Goal: Information Seeking & Learning: Learn about a topic

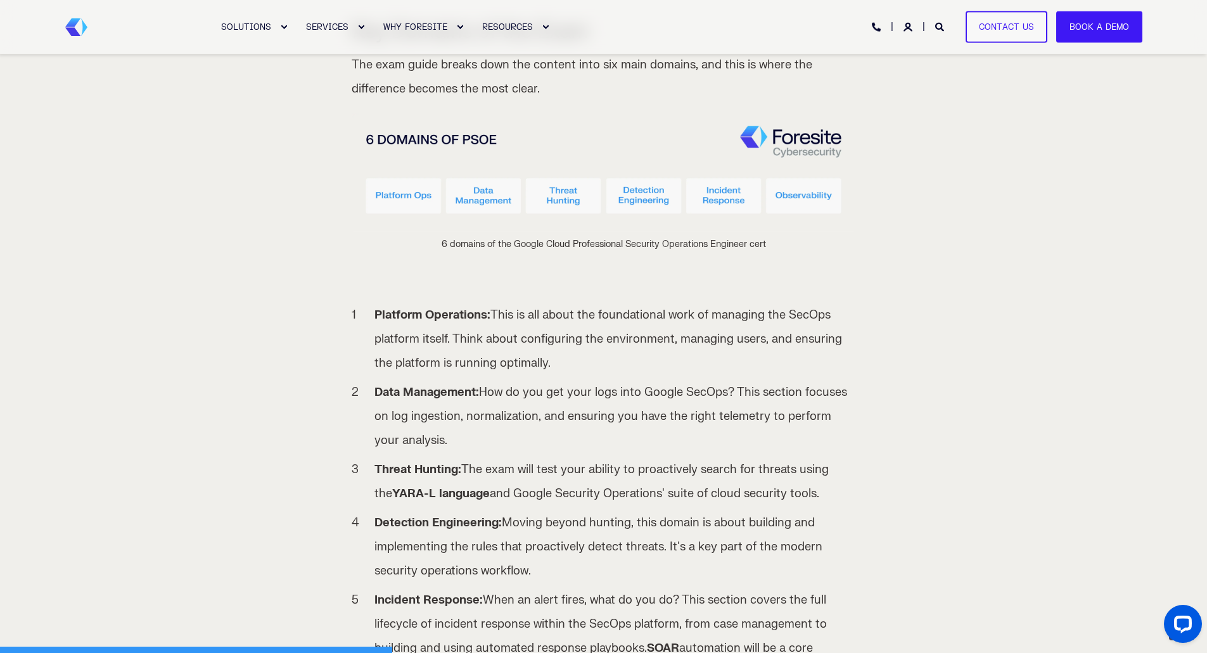
scroll to position [1394, 0]
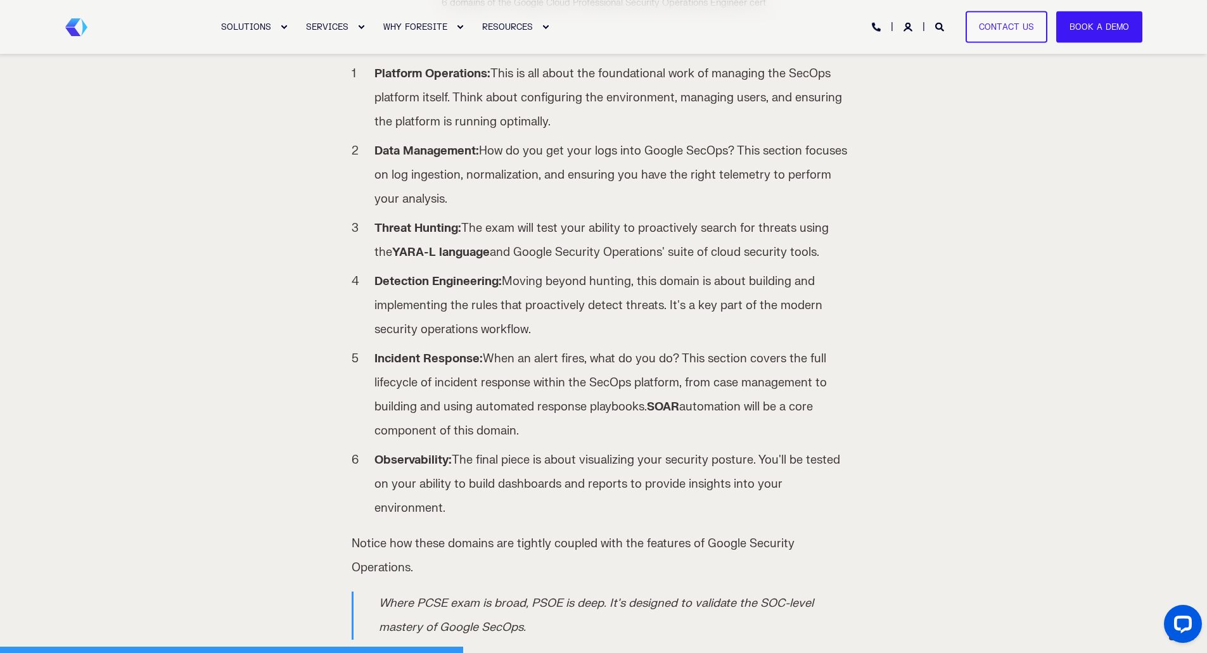
scroll to position [1648, 0]
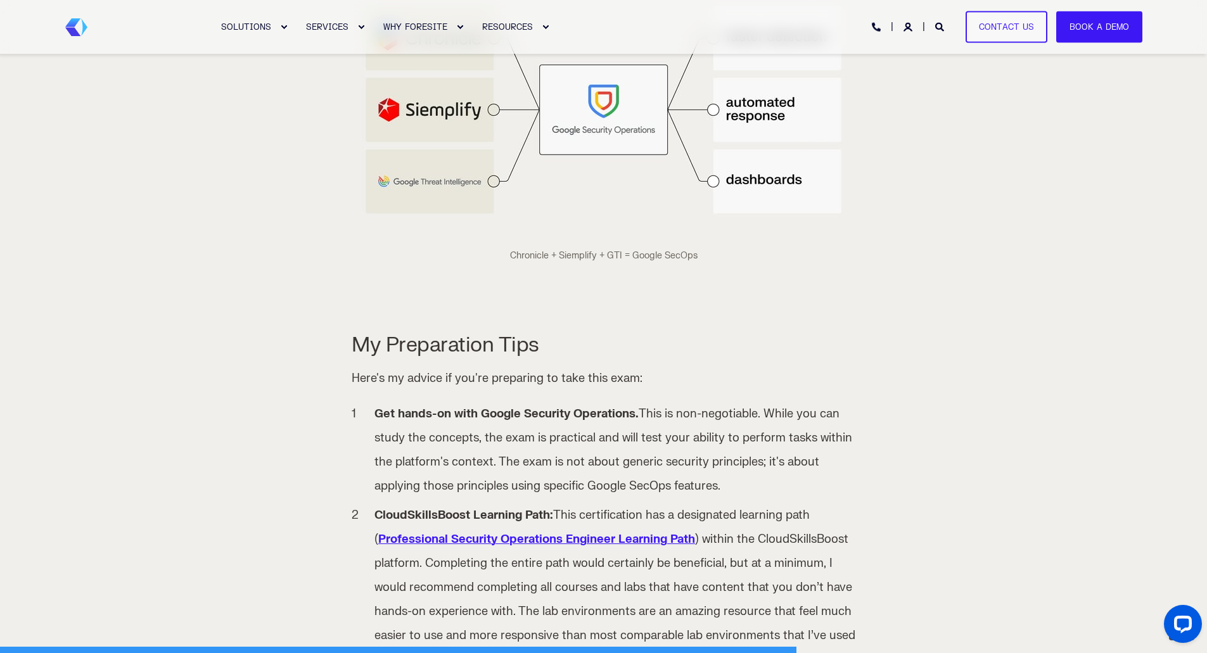
scroll to position [2852, 0]
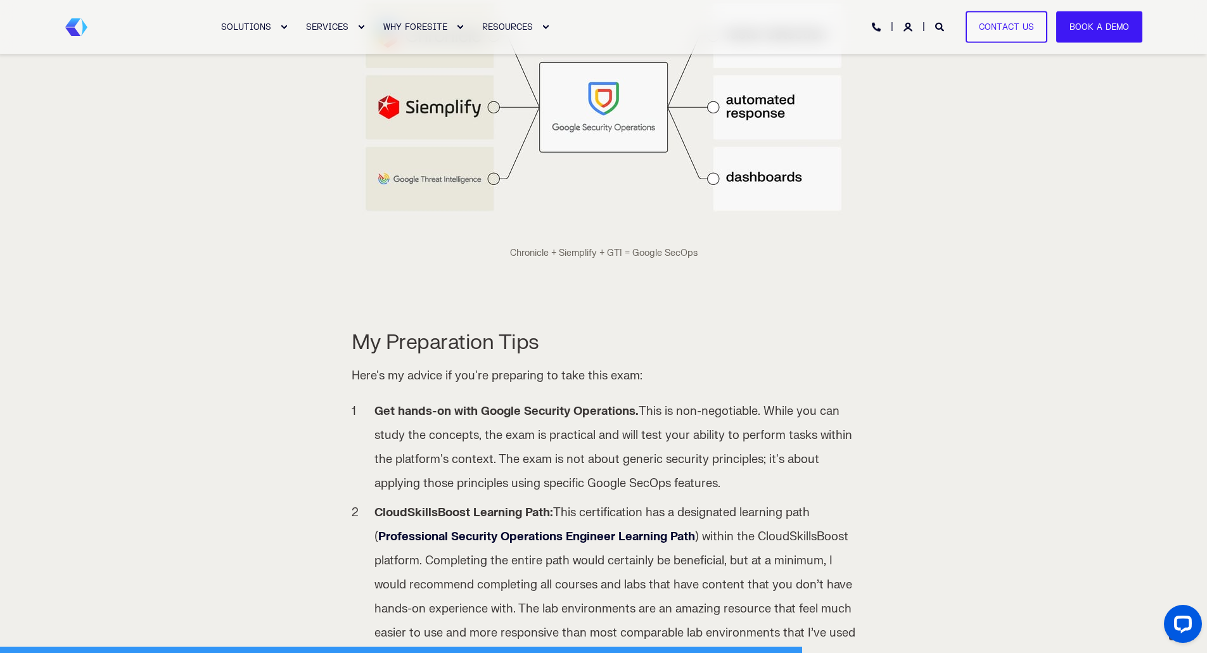
click at [539, 530] on span "Professional Security Operations Engineer Learning Path" at bounding box center [536, 537] width 317 height 15
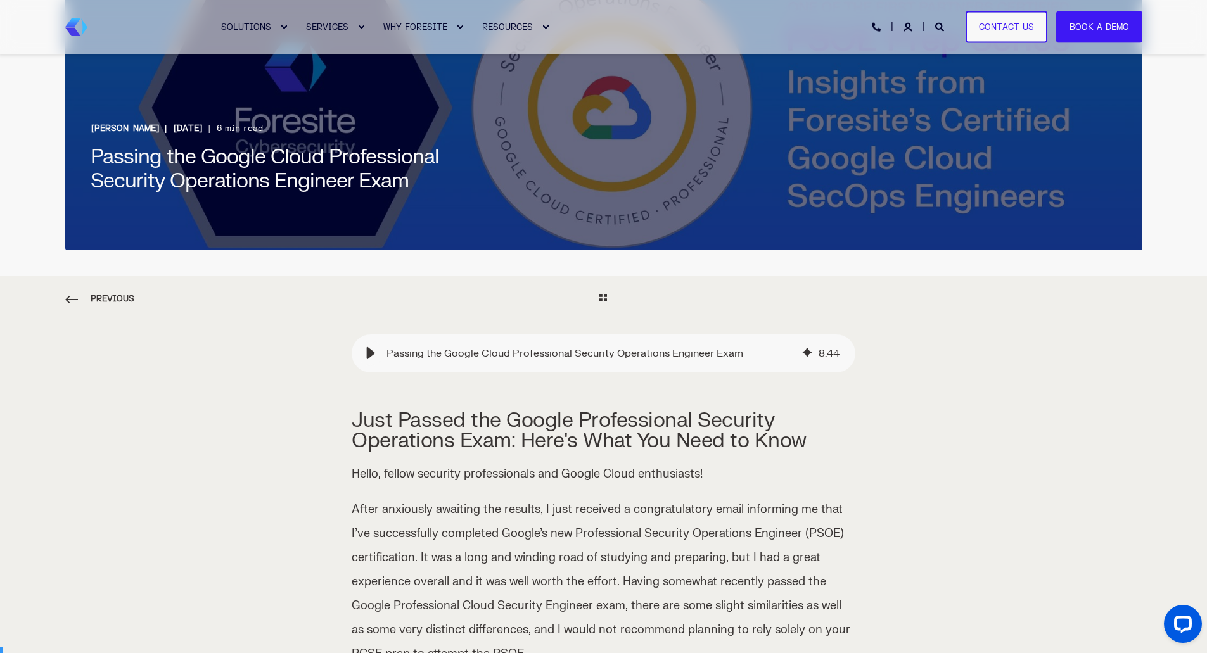
scroll to position [0, 0]
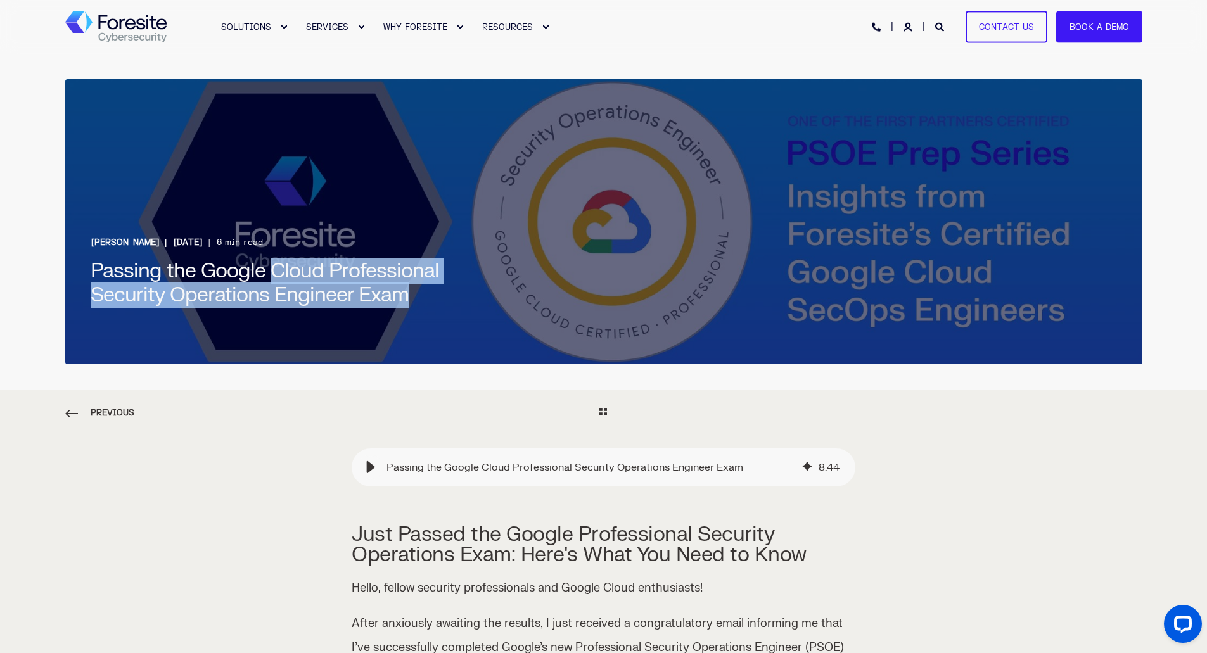
drag, startPoint x: 268, startPoint y: 271, endPoint x: 416, endPoint y: 293, distance: 150.0
click at [416, 293] on h1 "Passing the Google Cloud Professional Security Operations Engineer Exam" at bounding box center [281, 283] width 380 height 48
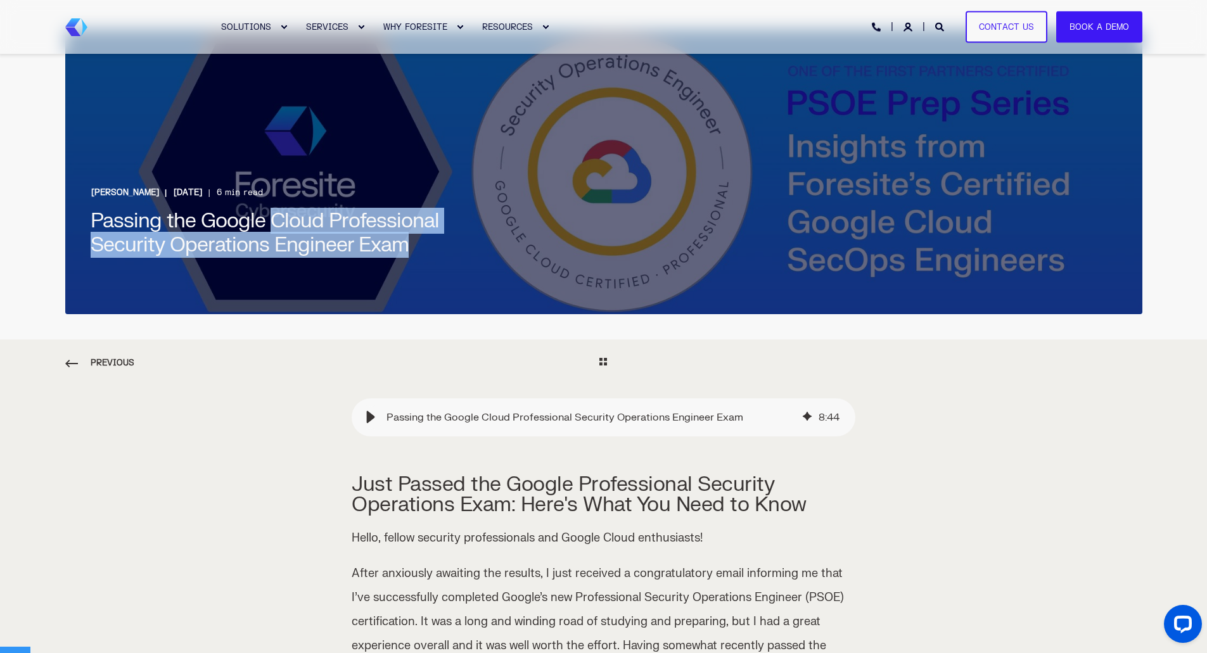
scroll to position [127, 0]
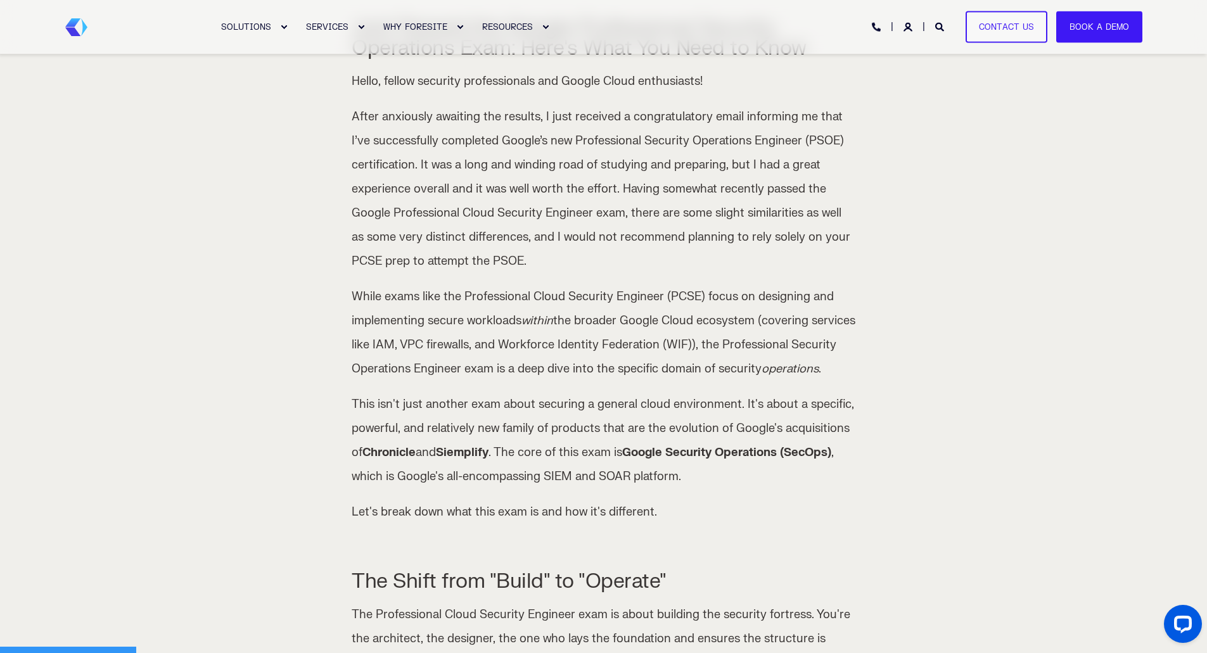
scroll to position [444, 0]
